Goal: Task Accomplishment & Management: Use online tool/utility

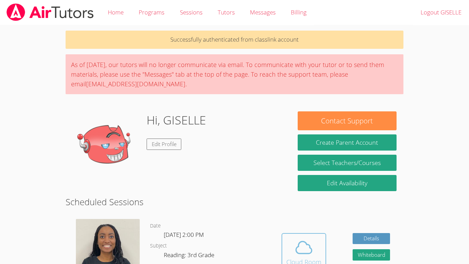
click at [307, 246] on icon at bounding box center [303, 246] width 19 height 19
click at [307, 242] on icon at bounding box center [303, 246] width 19 height 19
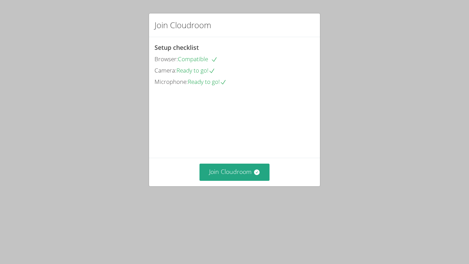
click at [229, 180] on button "Join Cloudroom" at bounding box center [234, 171] width 70 height 17
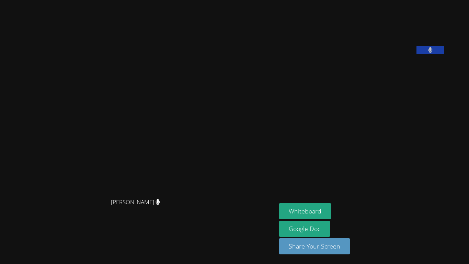
click at [444, 54] on button at bounding box center [429, 50] width 27 height 9
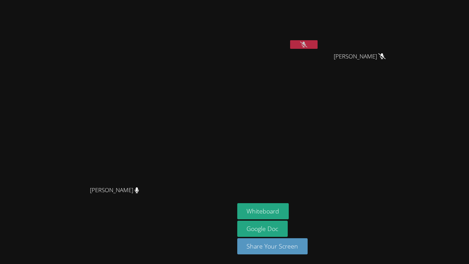
click at [319, 37] on video at bounding box center [278, 26] width 82 height 46
click at [319, 50] on div "GISELLE SIBAJA GARCIA" at bounding box center [278, 27] width 82 height 49
click at [317, 47] on button at bounding box center [303, 44] width 27 height 9
click at [289, 214] on button "Whiteboard" at bounding box center [263, 211] width 52 height 16
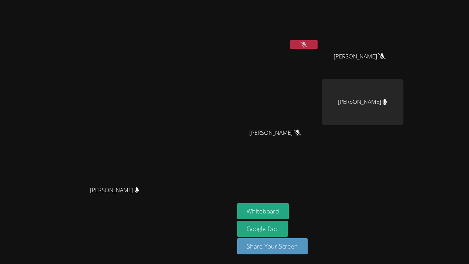
click at [307, 44] on icon at bounding box center [303, 45] width 7 height 6
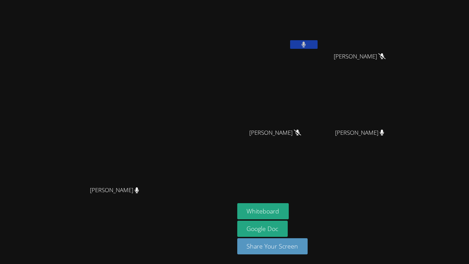
click at [306, 44] on icon at bounding box center [303, 45] width 4 height 6
click at [317, 43] on button at bounding box center [303, 44] width 27 height 9
click at [307, 45] on icon at bounding box center [303, 45] width 7 height 6
click at [306, 45] on icon at bounding box center [303, 45] width 4 height 6
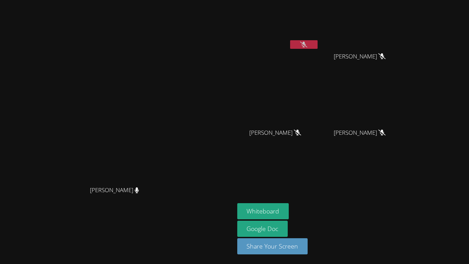
click at [317, 43] on button at bounding box center [303, 44] width 27 height 9
click at [317, 49] on div at bounding box center [303, 45] width 27 height 10
click at [317, 40] on button at bounding box center [303, 44] width 27 height 9
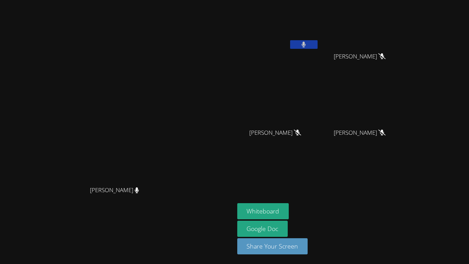
click at [306, 43] on icon at bounding box center [303, 45] width 4 height 6
click at [168, 85] on video at bounding box center [117, 118] width 103 height 129
click at [307, 45] on icon at bounding box center [303, 45] width 7 height 6
click at [306, 45] on icon at bounding box center [304, 45] width 4 height 6
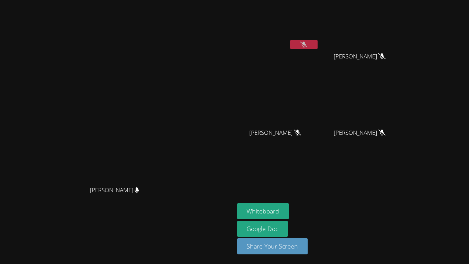
click at [317, 46] on button at bounding box center [303, 44] width 27 height 9
click at [307, 46] on icon at bounding box center [303, 45] width 7 height 6
click at [306, 46] on icon at bounding box center [304, 45] width 4 height 6
click at [307, 46] on icon at bounding box center [303, 45] width 7 height 6
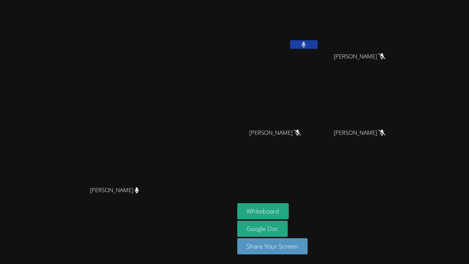
click at [306, 46] on icon at bounding box center [304, 45] width 4 height 6
click at [307, 46] on icon at bounding box center [303, 45] width 7 height 6
click at [306, 46] on icon at bounding box center [304, 45] width 4 height 6
click at [389, 160] on aside "GISELLE SIBAJA GARCIA Aubree Sharp Aubree Sharp RENEE VALENZUELA RENEE VALENZUE…" at bounding box center [320, 132] width 172 height 264
click at [319, 57] on div "GISELLE SIBAJA GARCIA" at bounding box center [278, 39] width 82 height 73
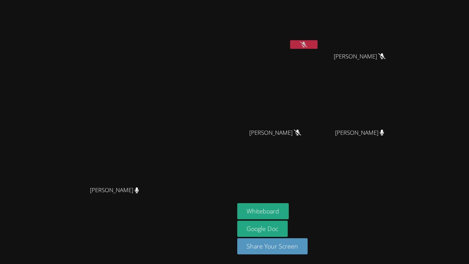
click at [319, 44] on video at bounding box center [278, 26] width 82 height 46
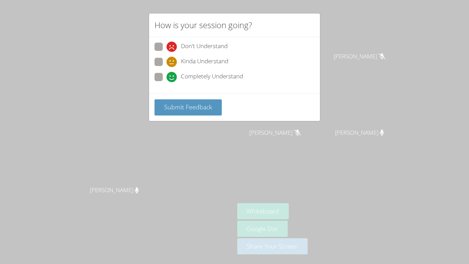
click at [202, 49] on span "Don't Understand" at bounding box center [204, 47] width 47 height 10
click at [172, 48] on input "Don't Understand" at bounding box center [169, 46] width 6 height 6
radio input "true"
click at [202, 106] on span "Submit Feedback" at bounding box center [188, 107] width 48 height 8
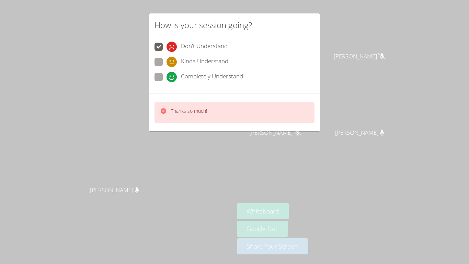
click at [327, 148] on div "How is your session going? Don't Understand Kinda Understand Completely Underst…" at bounding box center [234, 132] width 469 height 264
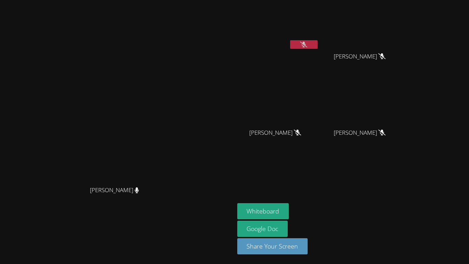
click at [307, 44] on icon at bounding box center [303, 45] width 7 height 6
click at [306, 44] on icon at bounding box center [304, 45] width 4 height 6
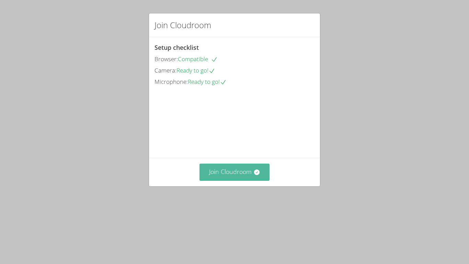
click at [237, 180] on button "Join Cloudroom" at bounding box center [234, 171] width 70 height 17
